Goal: Task Accomplishment & Management: Use online tool/utility

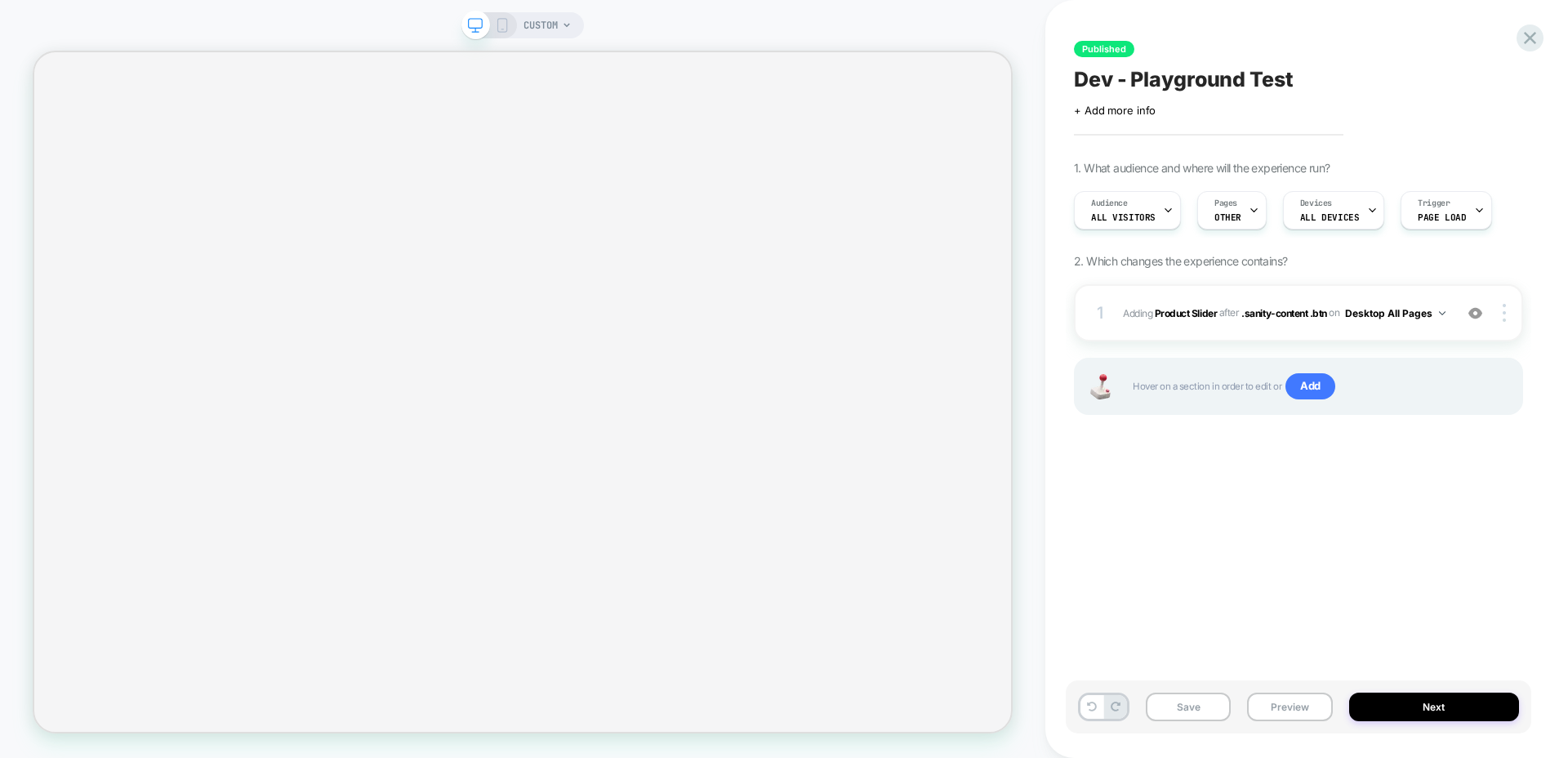
scroll to position [0, 1]
click at [1190, 306] on b "Product Slider" at bounding box center [1186, 312] width 62 height 12
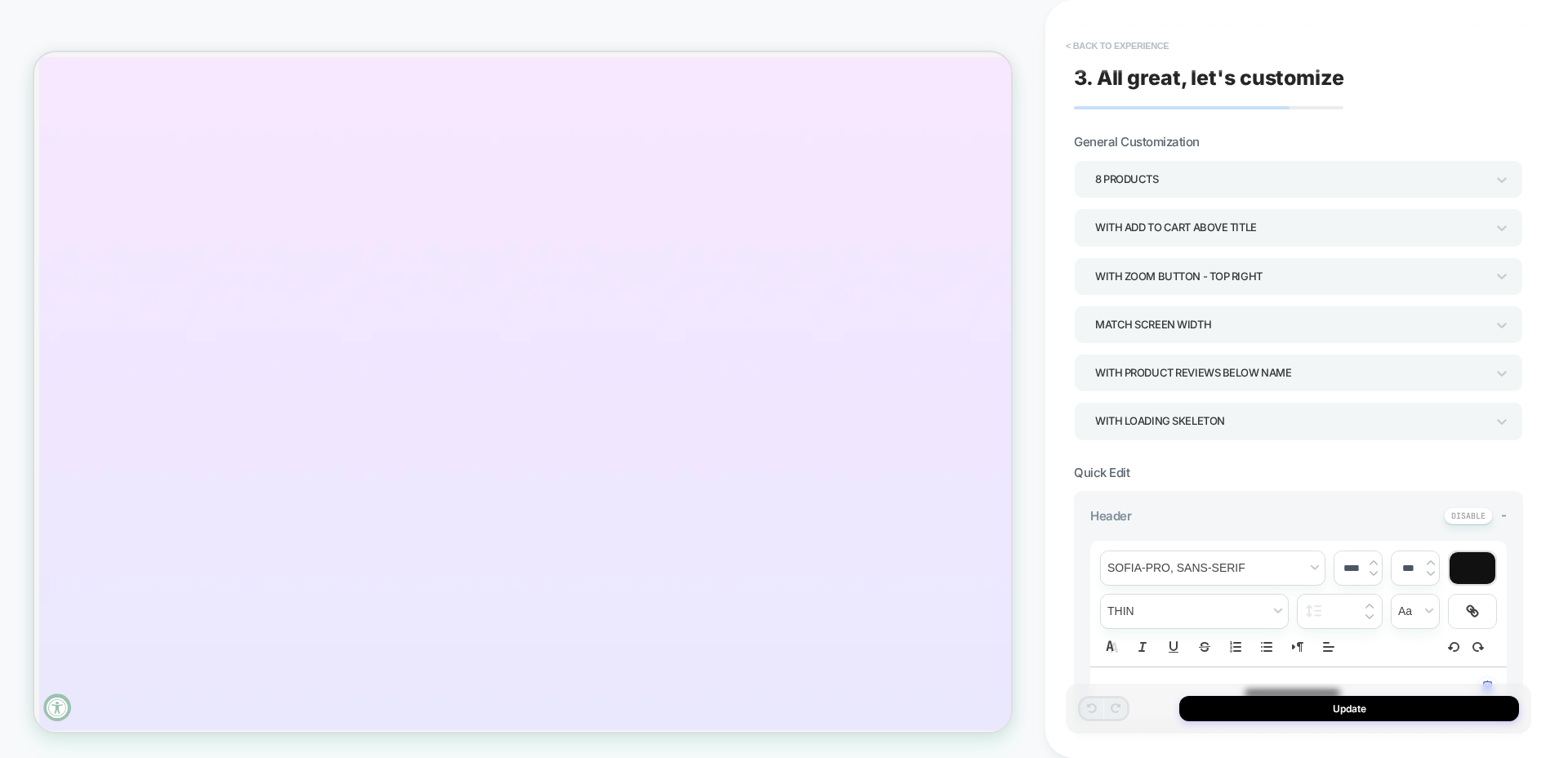
scroll to position [223, 0]
click at [1096, 44] on button "< Back to experience" at bounding box center [1117, 46] width 119 height 26
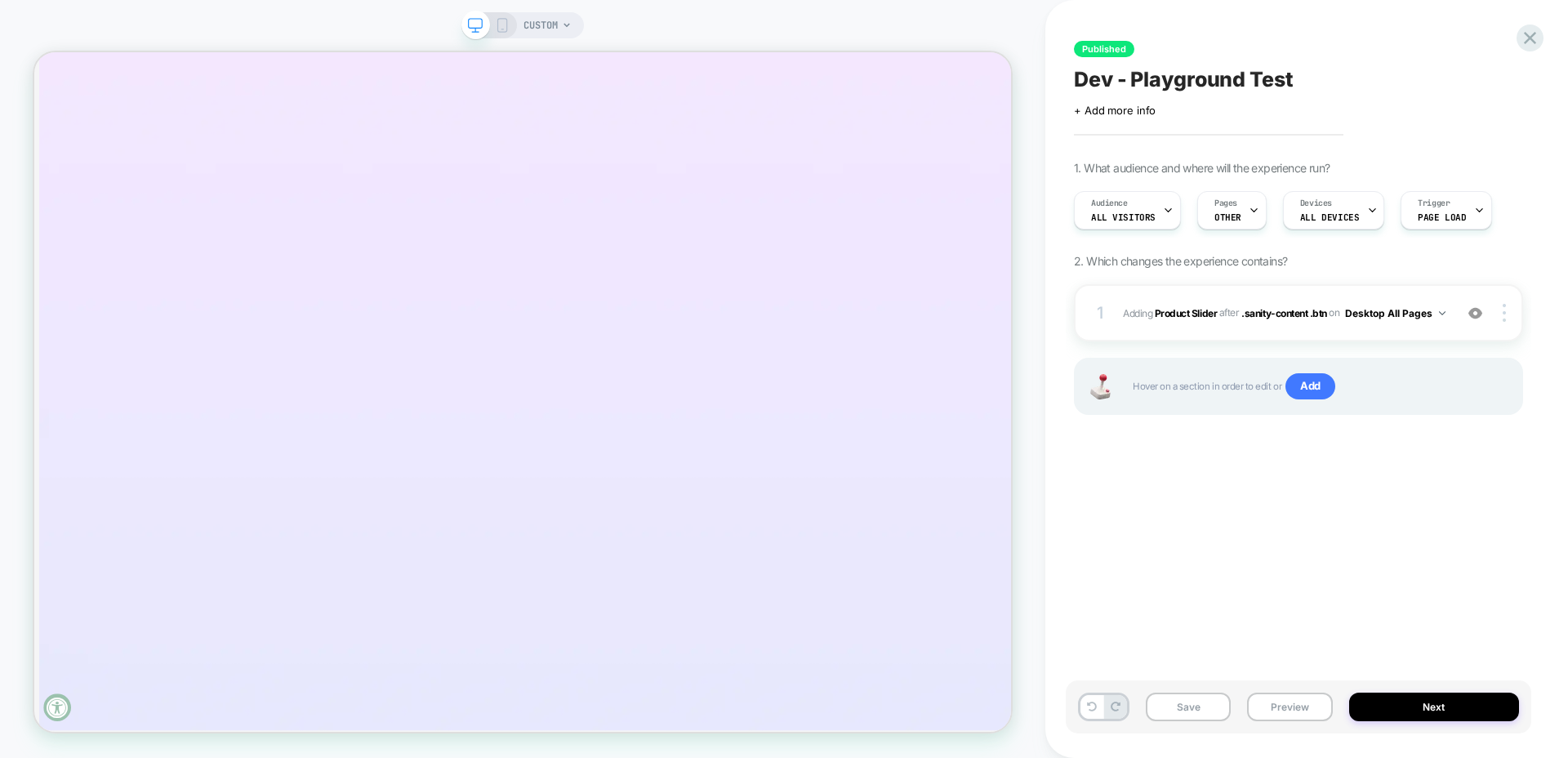
scroll to position [0, 1]
click at [1474, 313] on img at bounding box center [1475, 313] width 14 height 14
click at [1505, 315] on img at bounding box center [1505, 313] width 4 height 18
click at [1498, 319] on div at bounding box center [1507, 313] width 31 height 18
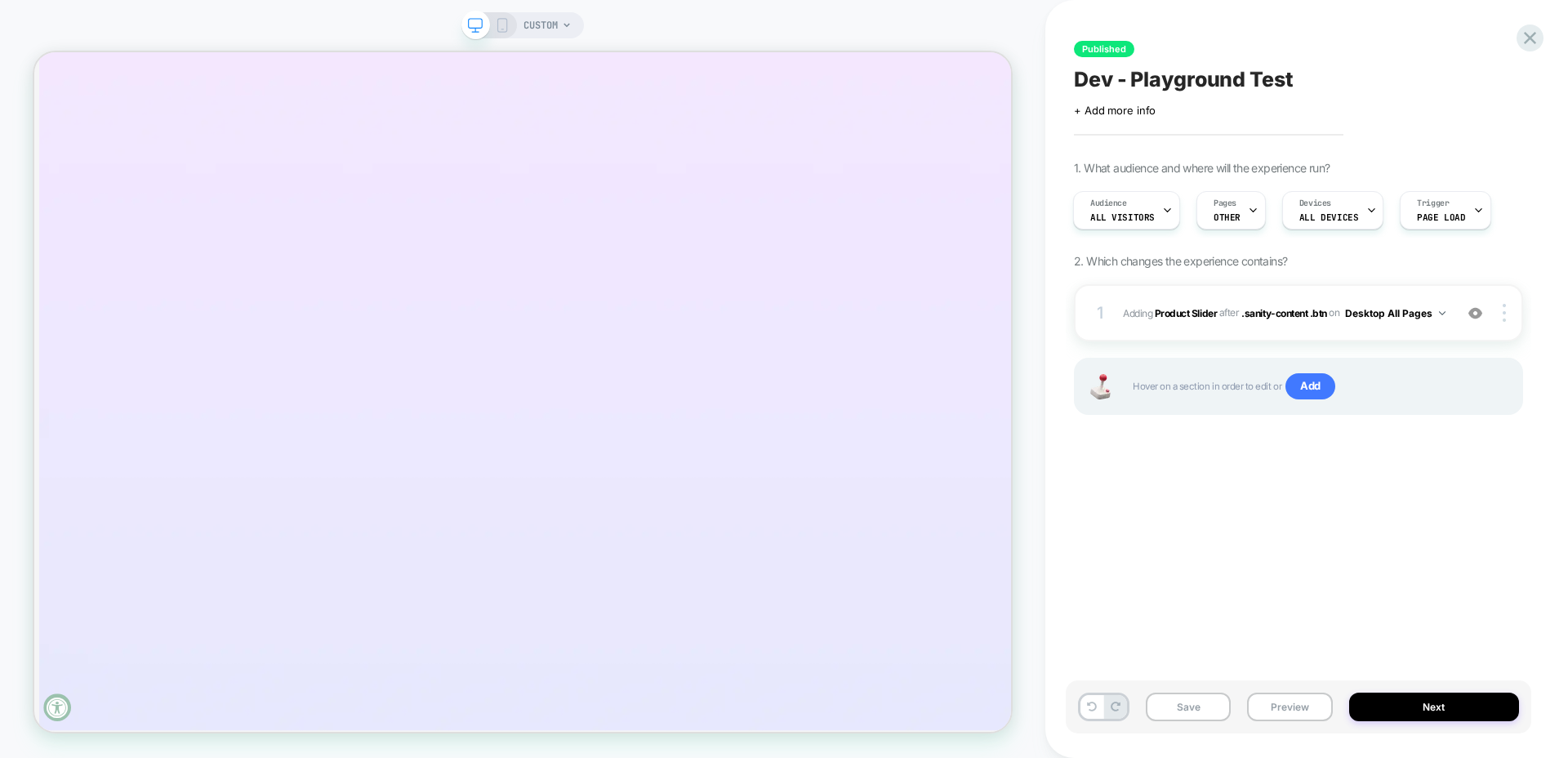
click at [1379, 520] on div "Published Dev - Playground Test Click to edit experience details + Add more inf…" at bounding box center [1299, 379] width 465 height 725
click at [1439, 316] on img at bounding box center [1442, 313] width 6 height 4
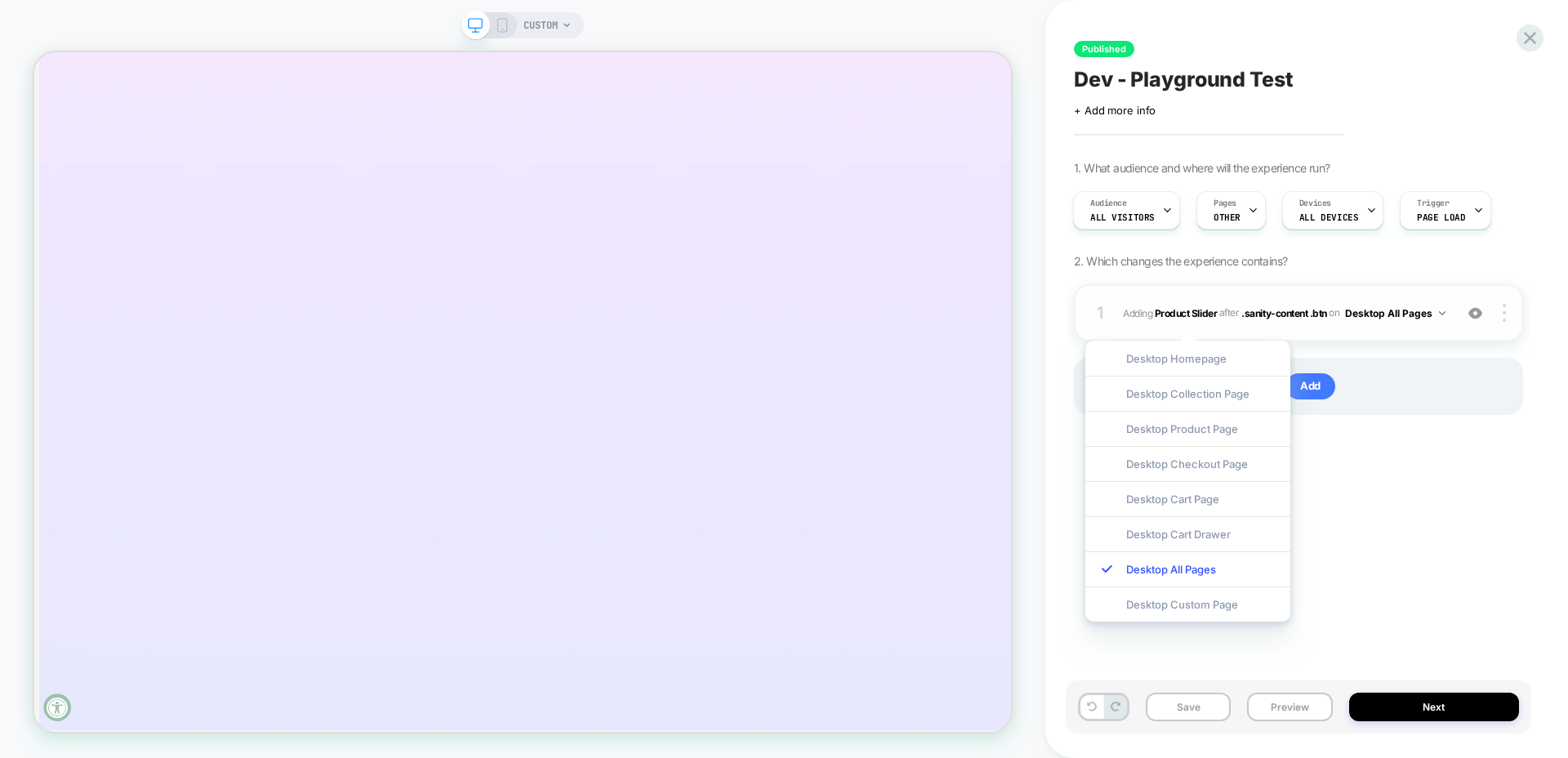
click at [1439, 316] on img at bounding box center [1442, 313] width 6 height 4
click at [1459, 469] on div "Published Dev - Playground Test Click to edit experience details + Add more inf…" at bounding box center [1299, 379] width 465 height 725
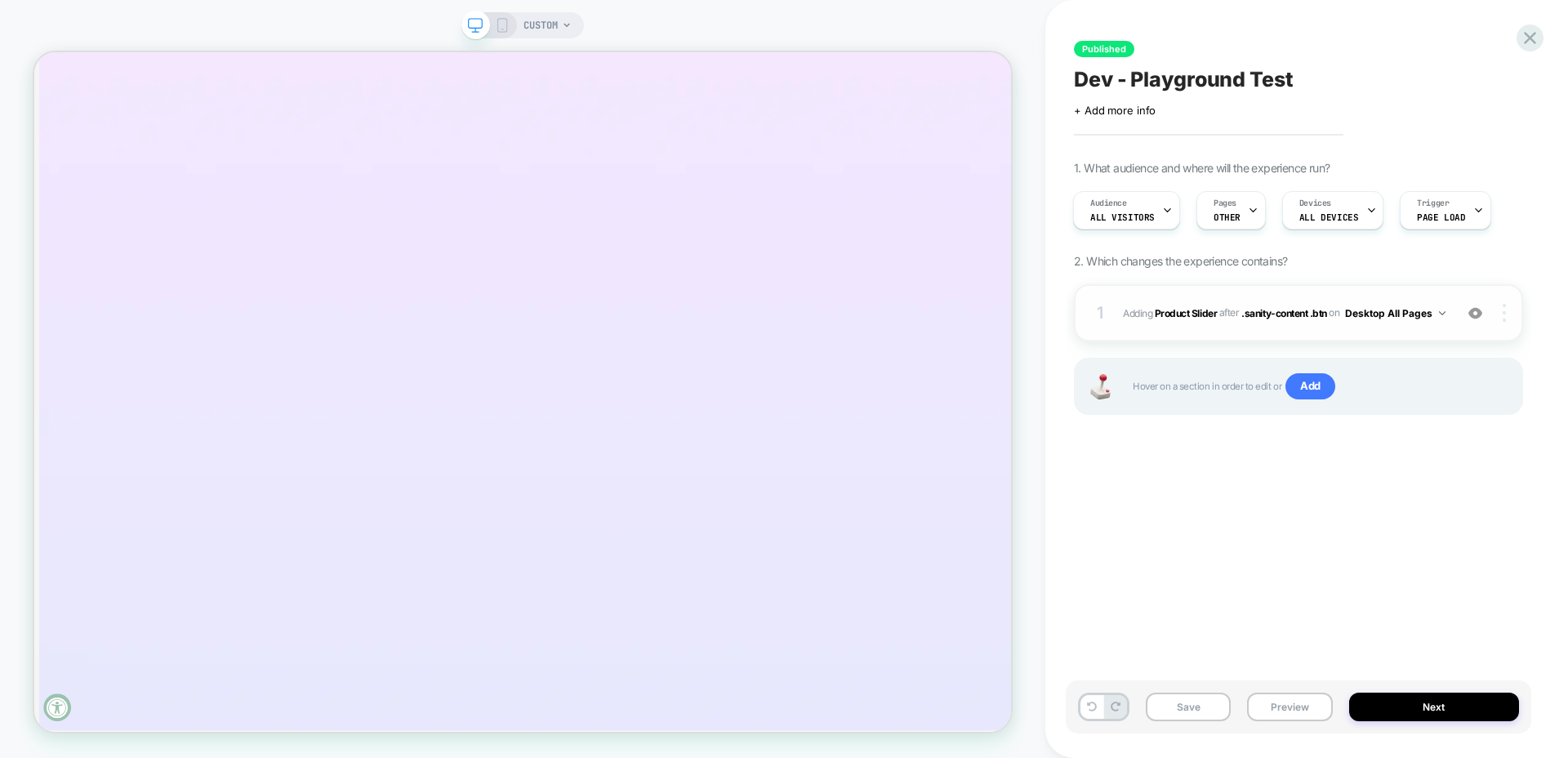
click at [1508, 320] on div at bounding box center [1507, 313] width 31 height 18
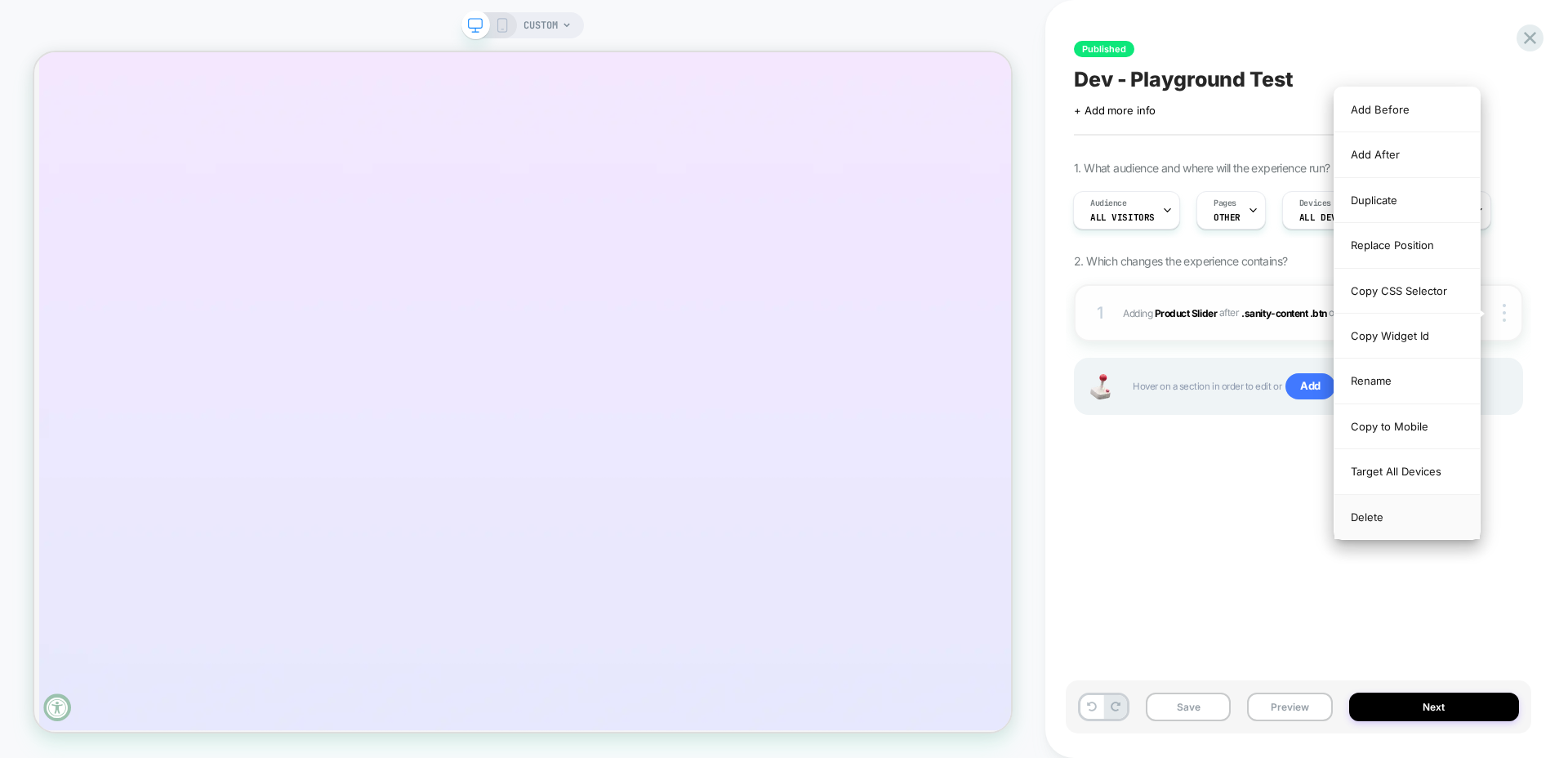
click at [1398, 520] on div "Delete" at bounding box center [1407, 517] width 145 height 44
